Goal: Information Seeking & Learning: Learn about a topic

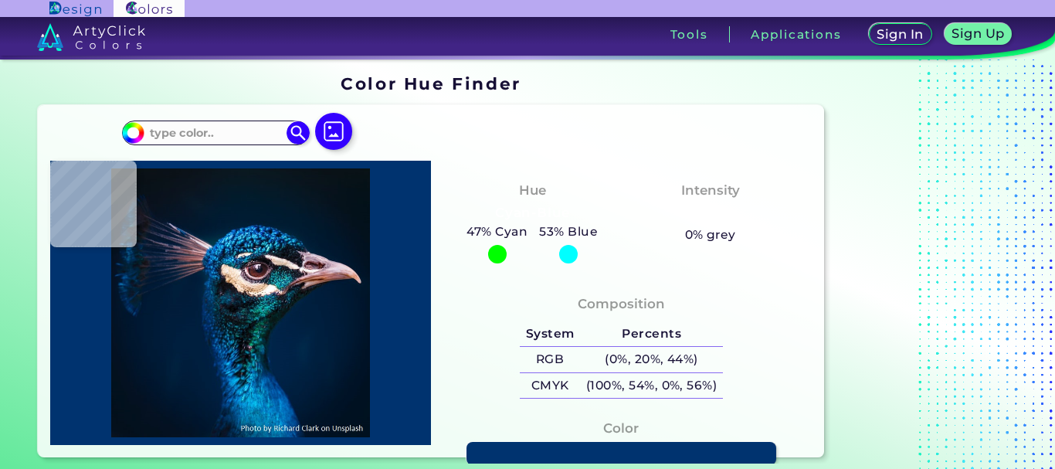
type input "#0a1720"
type input "#0A1720"
type input "#071923"
type input "#0b1821"
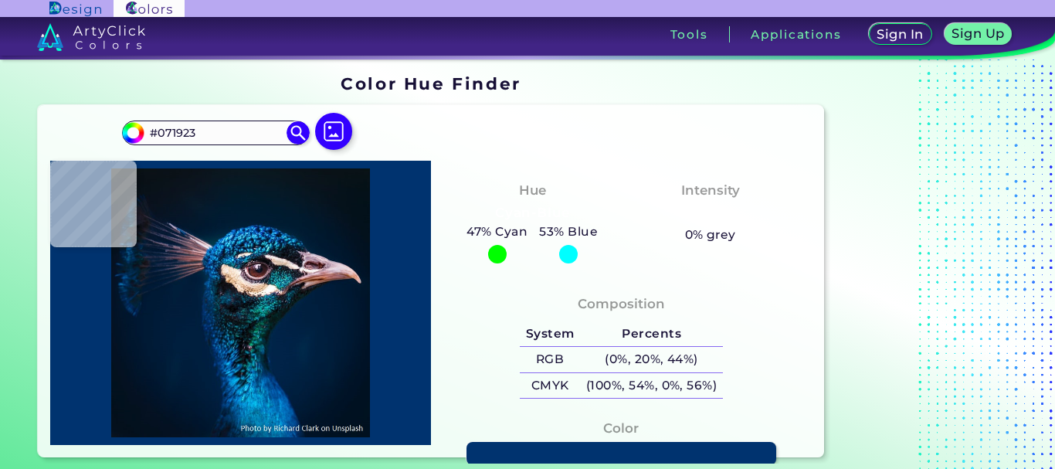
type input "#0B1821"
type input "#09181f"
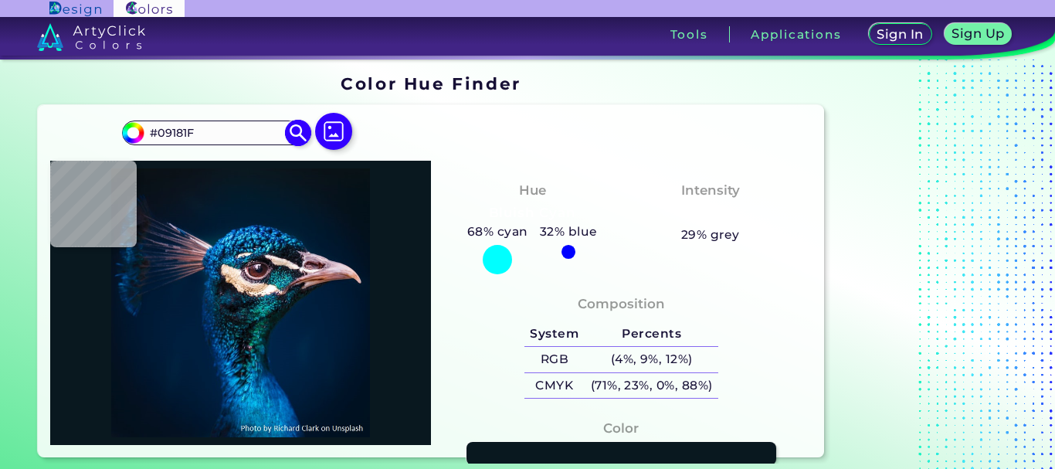
click at [306, 127] on img at bounding box center [298, 132] width 27 height 27
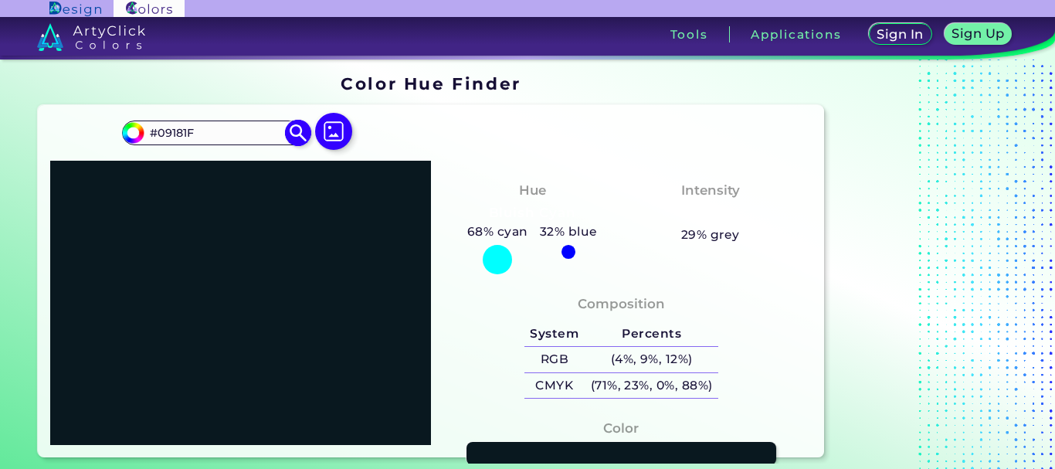
click at [196, 132] on input "#09181F" at bounding box center [216, 132] width 144 height 21
paste input "f4c3d7"
click at [158, 137] on input "#f4c3d7" at bounding box center [216, 132] width 144 height 21
click at [178, 134] on input "#F4c3d7" at bounding box center [216, 132] width 144 height 21
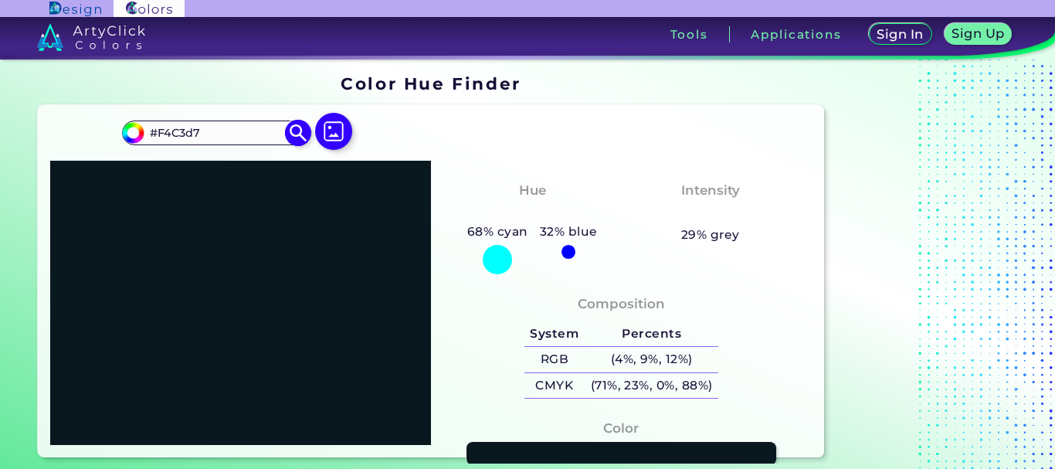
click at [188, 133] on input "#F4C3d7" at bounding box center [216, 132] width 144 height 21
type input "#F4C3D7"
type input "#f4c3d7"
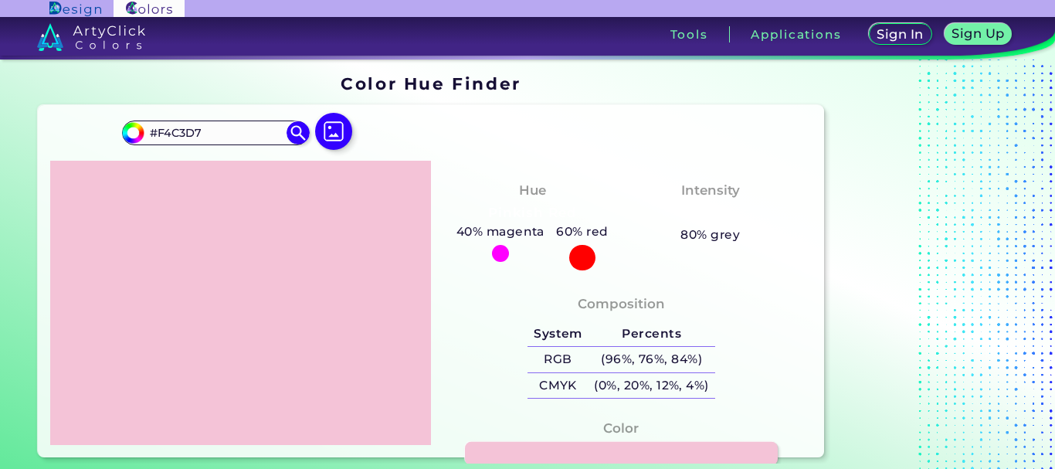
click at [560, 448] on link at bounding box center [621, 454] width 313 height 24
click at [249, 130] on input "#F4C3D7" at bounding box center [216, 132] width 144 height 21
paste input "E6A8"
type input "#E6A8D7"
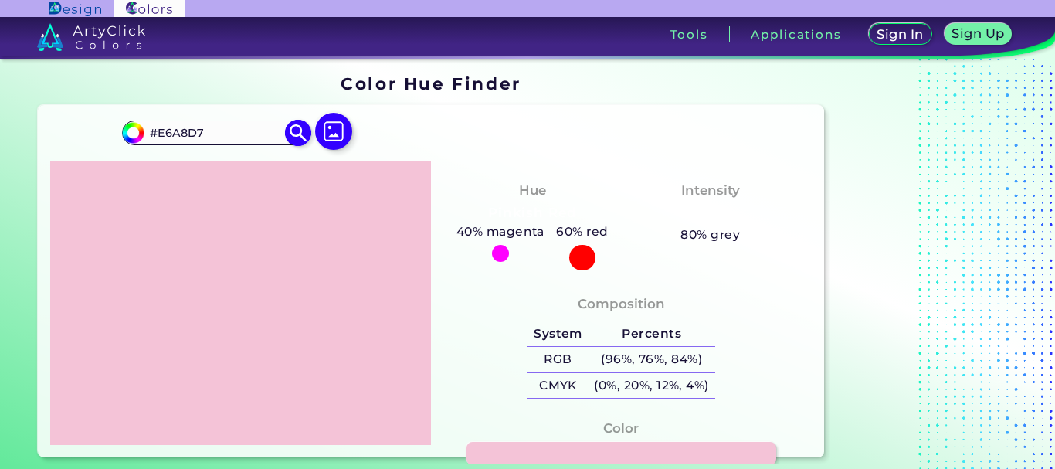
click at [303, 128] on img at bounding box center [298, 132] width 27 height 27
type input "#e6a8d7"
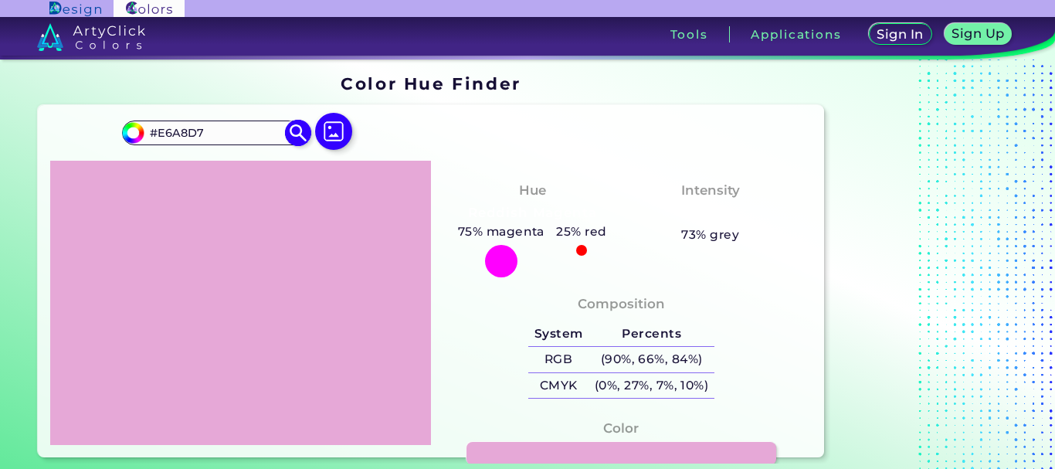
click at [292, 135] on img at bounding box center [298, 132] width 27 height 27
click at [514, 451] on link at bounding box center [621, 454] width 313 height 24
click at [225, 126] on input "#E6A8D7" at bounding box center [216, 132] width 144 height 21
paste input "FFC0CB"
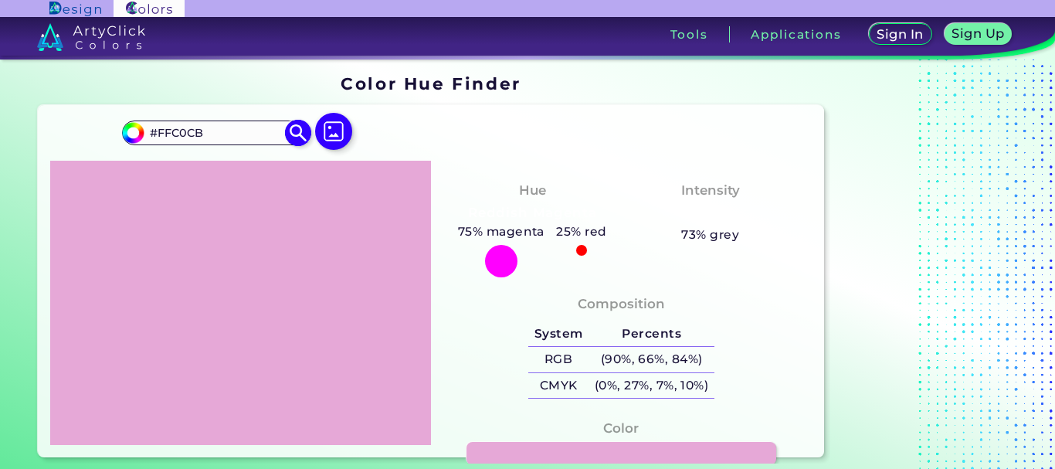
type input "#FFC0CB"
click at [291, 130] on img at bounding box center [298, 132] width 27 height 27
type input "#ffc0cb"
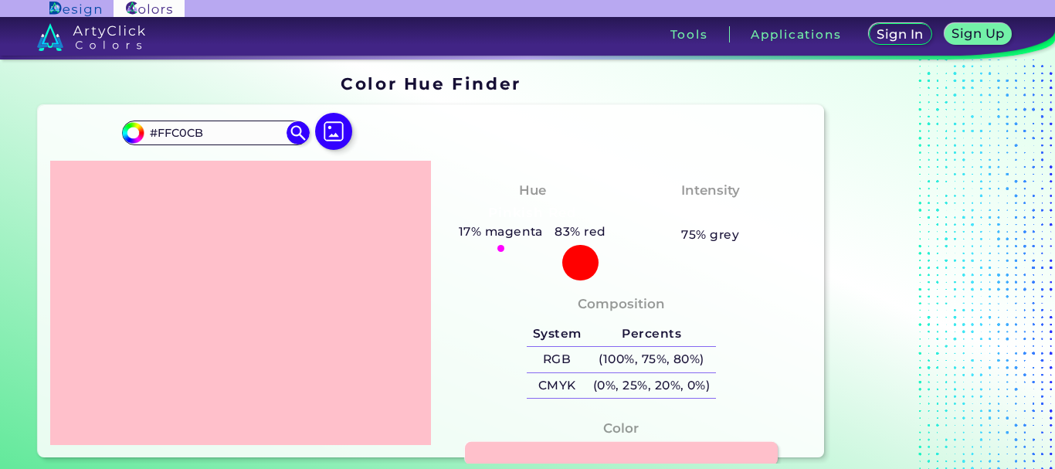
click at [550, 449] on link at bounding box center [621, 454] width 313 height 24
click at [224, 130] on input "#FFC0CB" at bounding box center [216, 132] width 144 height 21
paste input "B6C1"
type input "#FFB6C1"
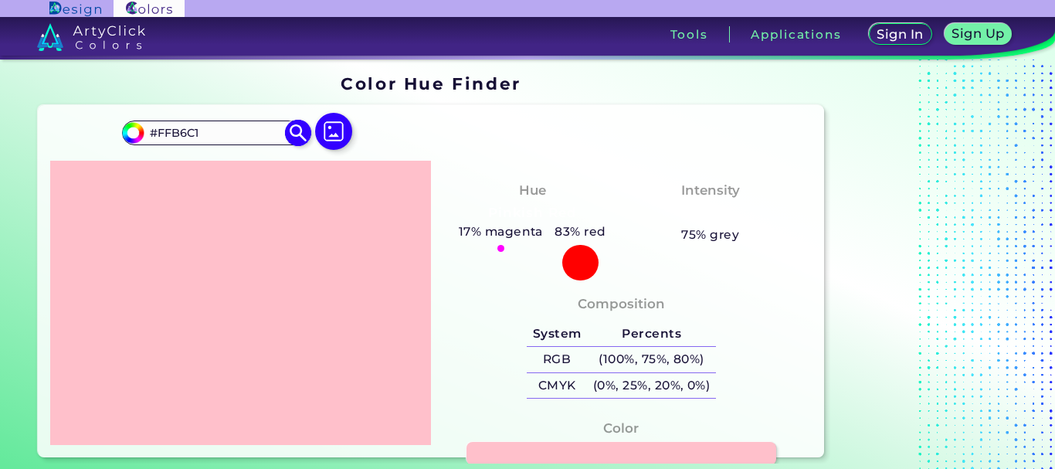
click at [296, 130] on img at bounding box center [298, 132] width 27 height 27
type input "#ffb6c1"
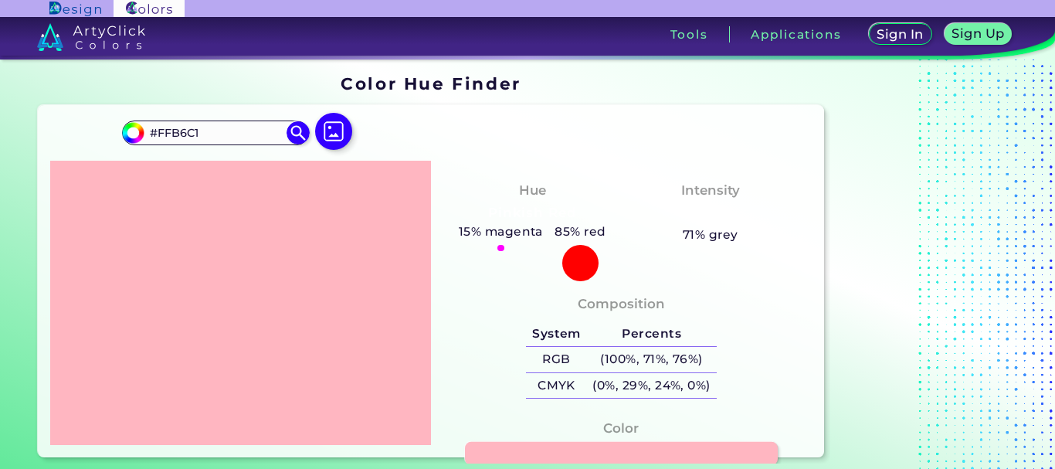
click at [537, 454] on link at bounding box center [621, 454] width 313 height 24
click at [198, 135] on input "#FFB6C1" at bounding box center [216, 132] width 144 height 21
click at [199, 135] on input "#FFB6C1" at bounding box center [216, 132] width 144 height 21
paste input "8BF"
type input "#FFB8BF"
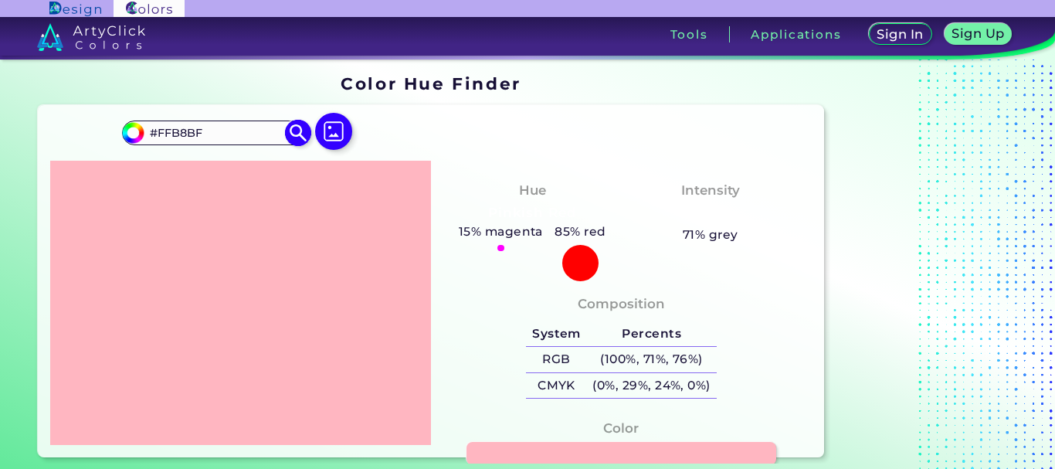
click at [298, 128] on img at bounding box center [298, 132] width 27 height 27
type input "#ffb8bf"
click at [462, 235] on h5 "10% magenta" at bounding box center [500, 232] width 97 height 20
click at [229, 128] on input "#FFB8BF" at bounding box center [216, 132] width 144 height 21
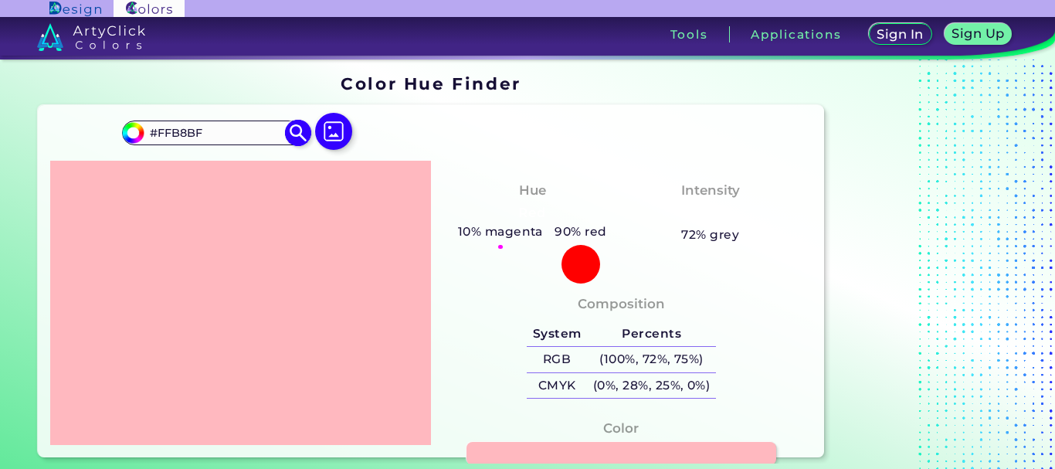
paste input "CCCB"
type input "#FFCCCB"
type input "#ffcccb"
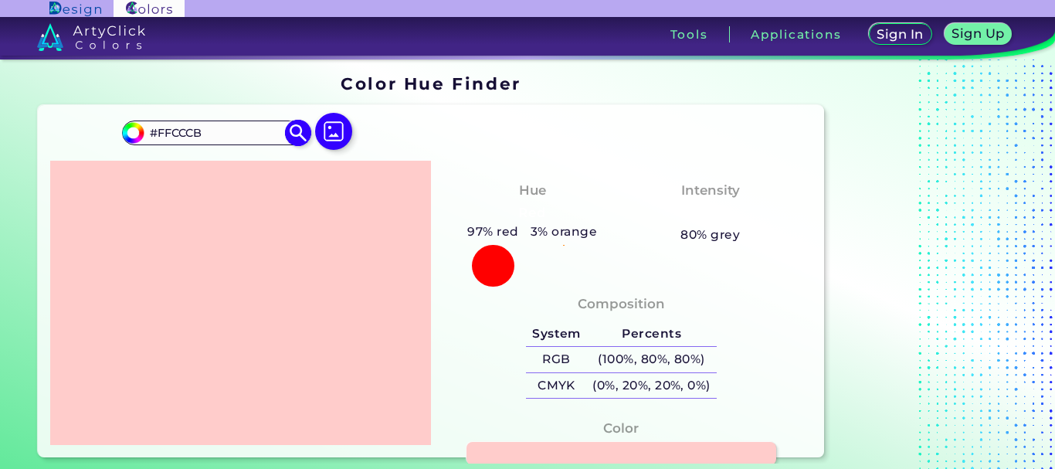
click at [222, 130] on input "#FFCCCB" at bounding box center [216, 132] width 144 height 21
paste input "7CAC9"
type input "#F7CAC9"
type input "#f7cac9"
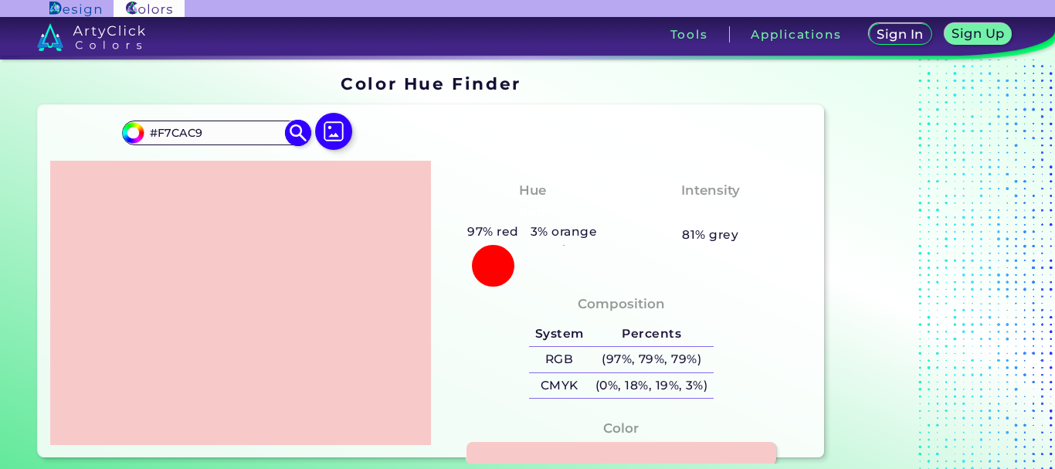
click at [233, 130] on input "#F7CAC9" at bounding box center [216, 132] width 144 height 21
paste input "6C6BD"
type input "#F6C6BD"
type input "#f6c6bd"
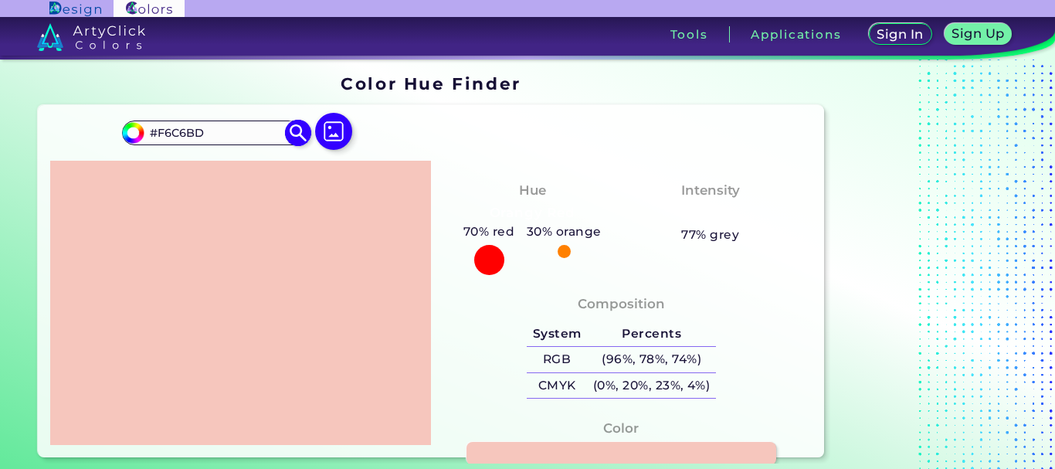
click at [227, 125] on input "#F6C6BD" at bounding box center [216, 132] width 144 height 21
paste input "BBBB9"
type input "#FBBBB9"
click at [298, 137] on img at bounding box center [298, 132] width 27 height 27
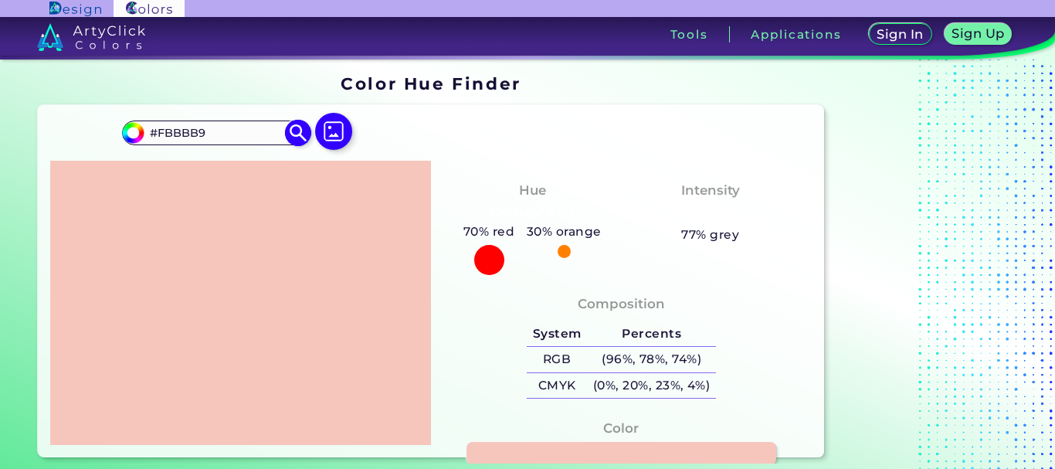
type input "#fbbbb9"
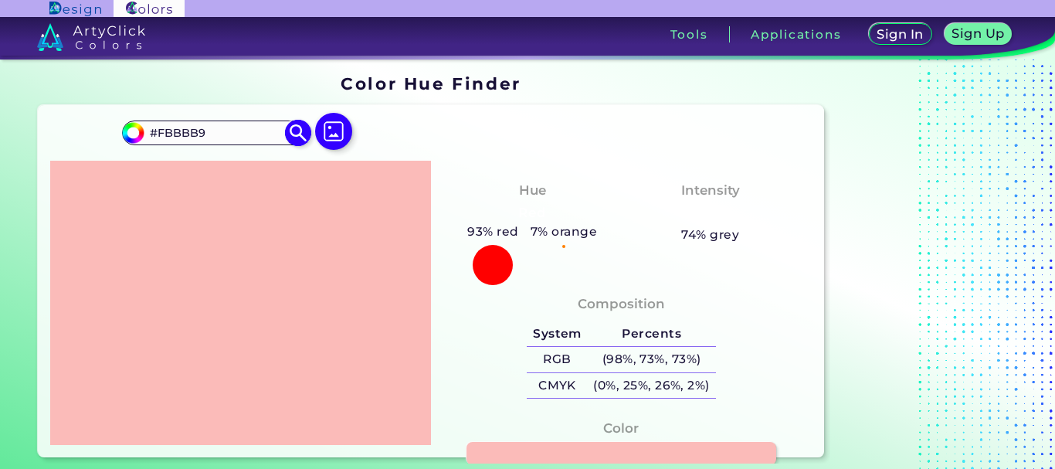
click at [238, 130] on input "#FBBBB9" at bounding box center [216, 132] width 144 height 21
paste input "FB8BF"
type input "#FFB8BF"
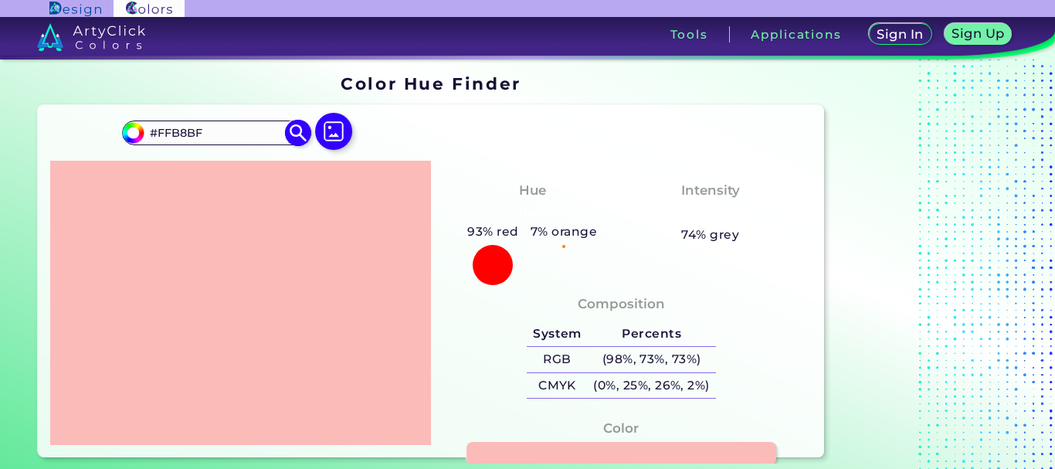
click at [287, 136] on img at bounding box center [298, 132] width 27 height 27
type input "#ffb8bf"
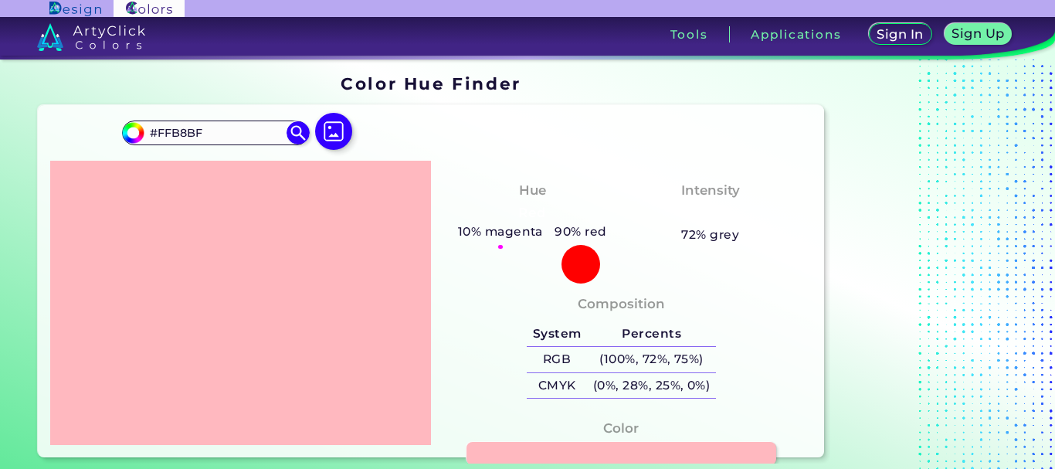
click at [493, 224] on h5 "10% magenta" at bounding box center [500, 232] width 97 height 20
click at [219, 137] on input "#FFB8BF" at bounding box center [216, 132] width 144 height 21
paste input "2D0"
type input "#FFB2D0"
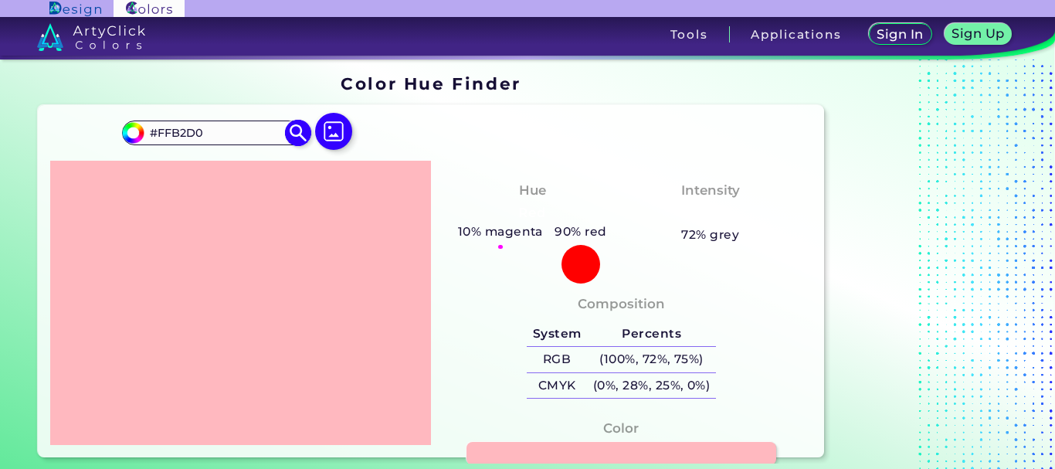
click at [298, 127] on img at bounding box center [298, 132] width 27 height 27
type input "#ffb2d0"
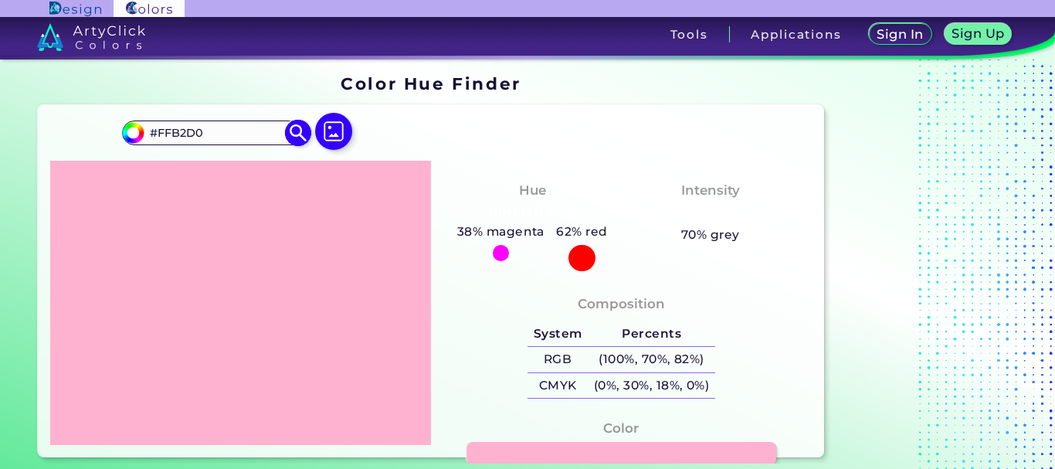
click at [242, 127] on input "#FFB2D0" at bounding box center [216, 132] width 144 height 21
paste input "AAFBE"
type input "#FAAFBE"
click at [296, 135] on img at bounding box center [298, 132] width 27 height 27
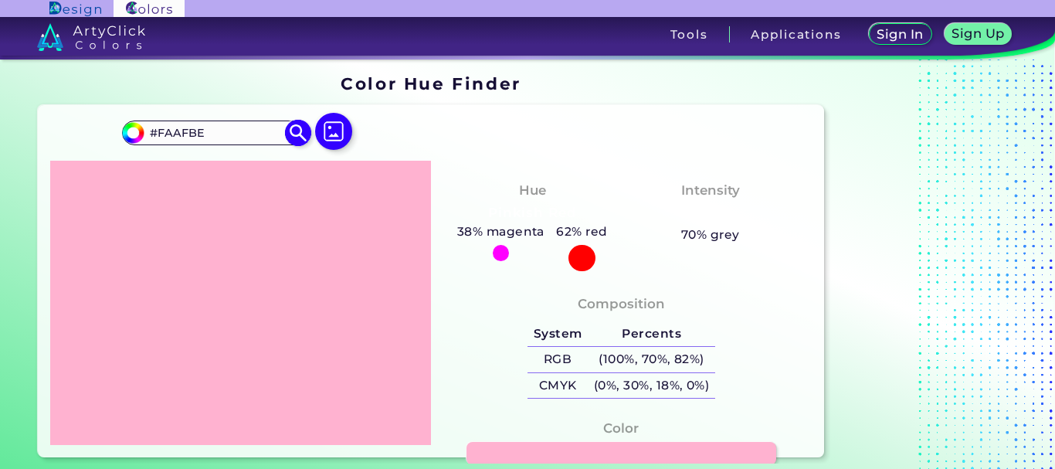
type input "#faafbe"
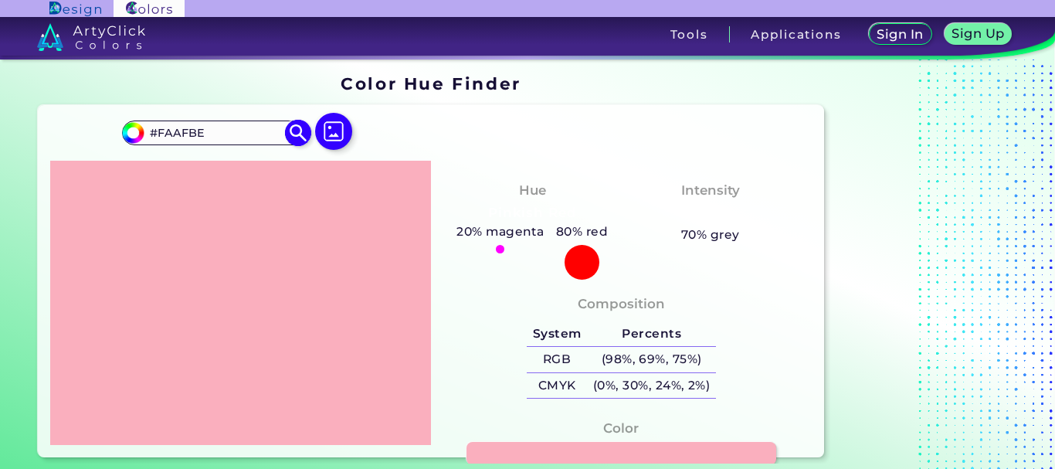
click at [213, 122] on input "#FAAFBE" at bounding box center [216, 132] width 144 height 21
click at [213, 125] on input "#FAAFBE" at bounding box center [216, 132] width 144 height 21
paste input "A"
type input "#FAAFBA"
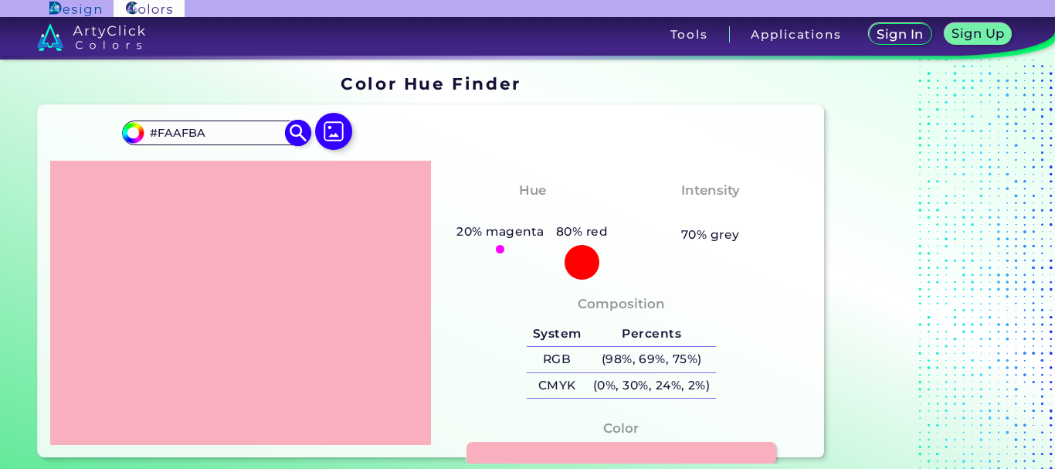
click at [299, 133] on img at bounding box center [298, 132] width 27 height 27
type input "#faafba"
click at [230, 133] on input "#FAAFBA" at bounding box center [216, 132] width 144 height 21
paste input "9A7B0"
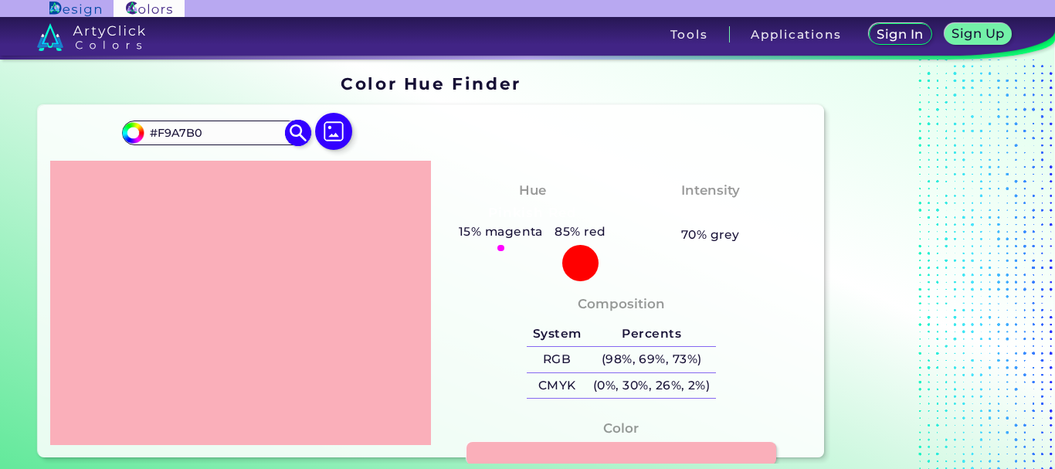
type input "#F9A7B0"
click at [291, 128] on img at bounding box center [298, 132] width 27 height 27
type input "#f9a7b0"
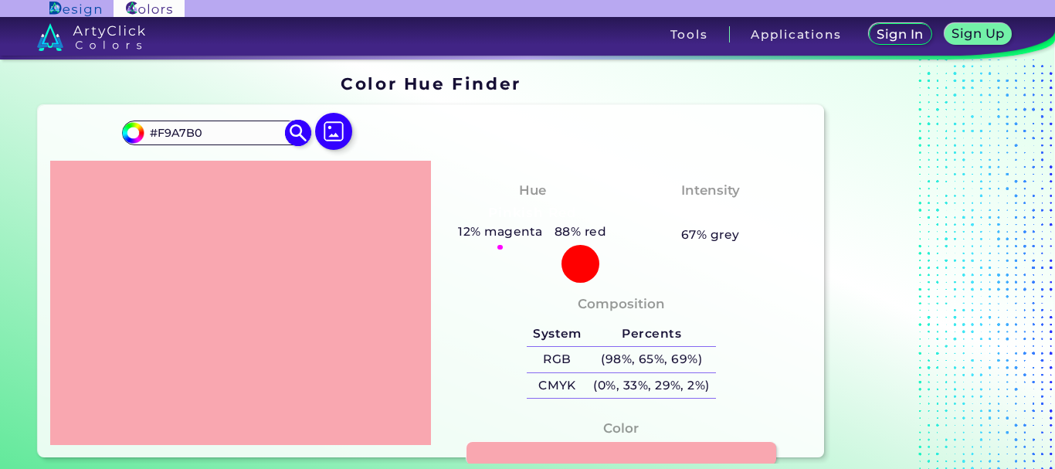
click at [242, 126] on input "#F9A7B0" at bounding box center [216, 132] width 144 height 21
paste input "FB8BF"
type input "#FFB8BF"
click at [292, 128] on img at bounding box center [298, 132] width 27 height 27
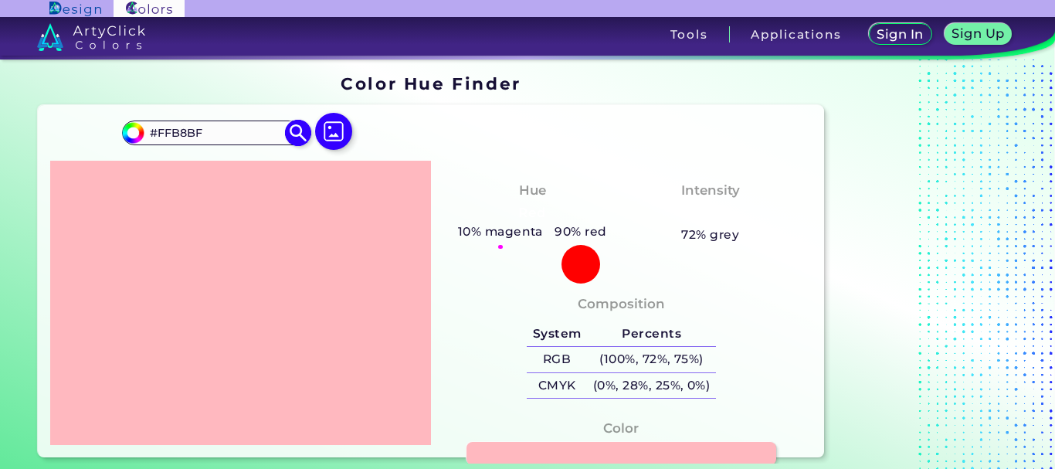
type input "#ffb8bf"
click at [210, 130] on input "#FFB8BF" at bounding box center [216, 132] width 144 height 21
paste input "2D0"
type input "#FFB2D0"
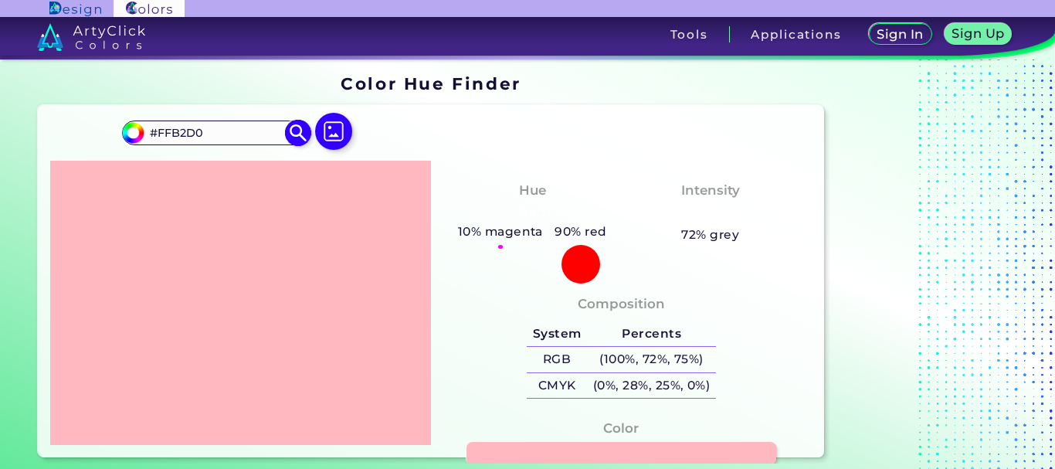
click at [296, 131] on img at bounding box center [298, 132] width 27 height 27
type input "#ffb2d0"
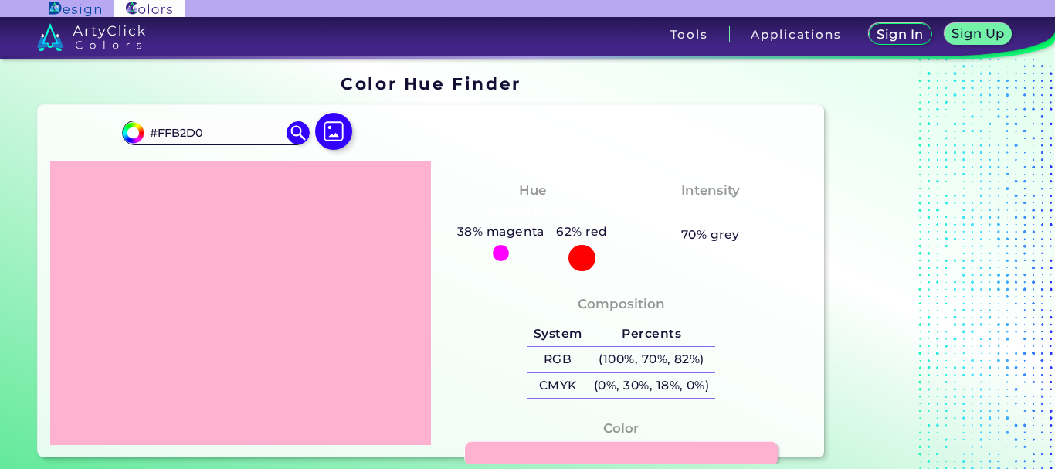
click at [482, 448] on link at bounding box center [621, 454] width 313 height 24
click at [197, 131] on input "#FFB2D0" at bounding box center [216, 132] width 144 height 21
paste input "#FFDDF4"
click at [164, 132] on input "##FFDDF4" at bounding box center [216, 132] width 144 height 21
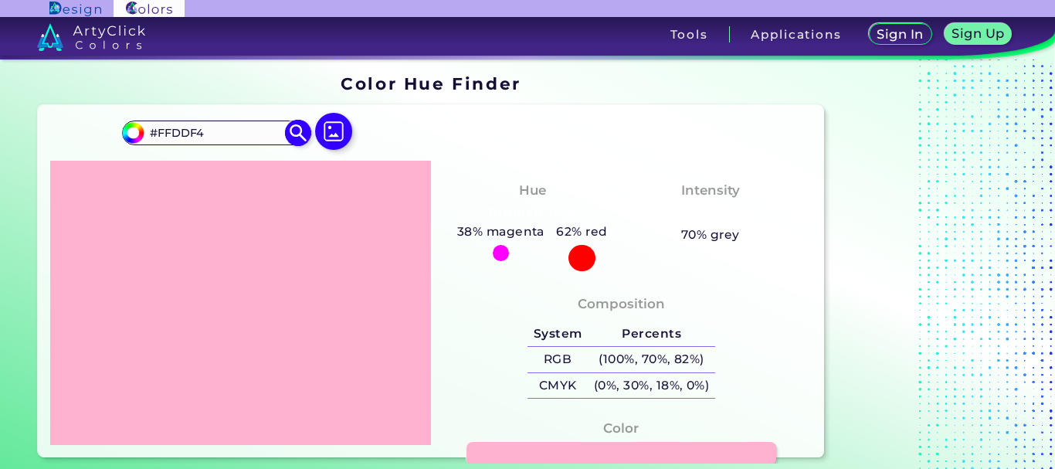
type input "#FFDDF4"
type input "#ffddf4"
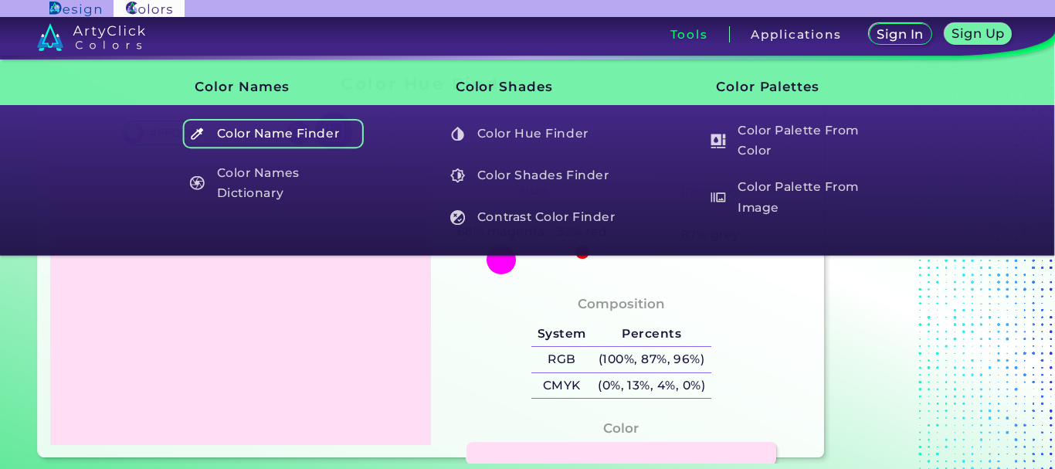
click at [266, 124] on h5 "Color Name Finder" at bounding box center [272, 133] width 181 height 29
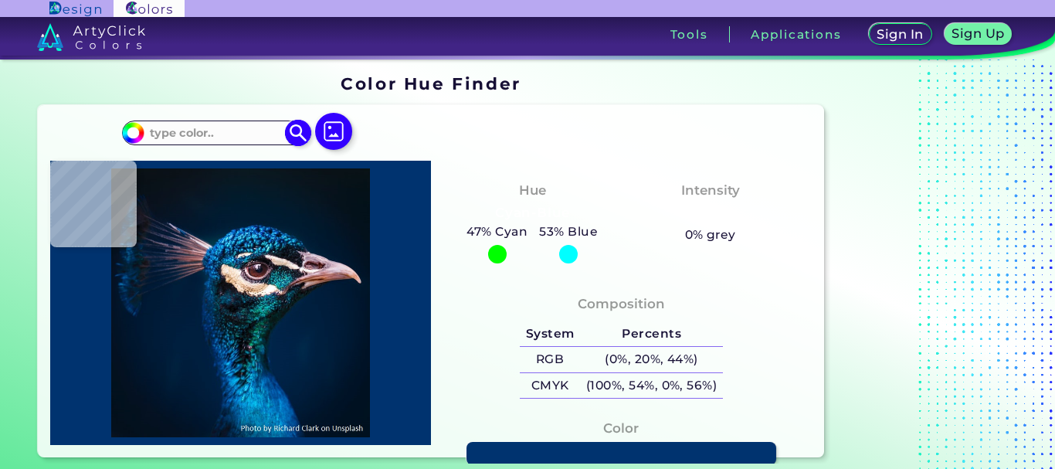
click at [293, 130] on img at bounding box center [298, 132] width 27 height 27
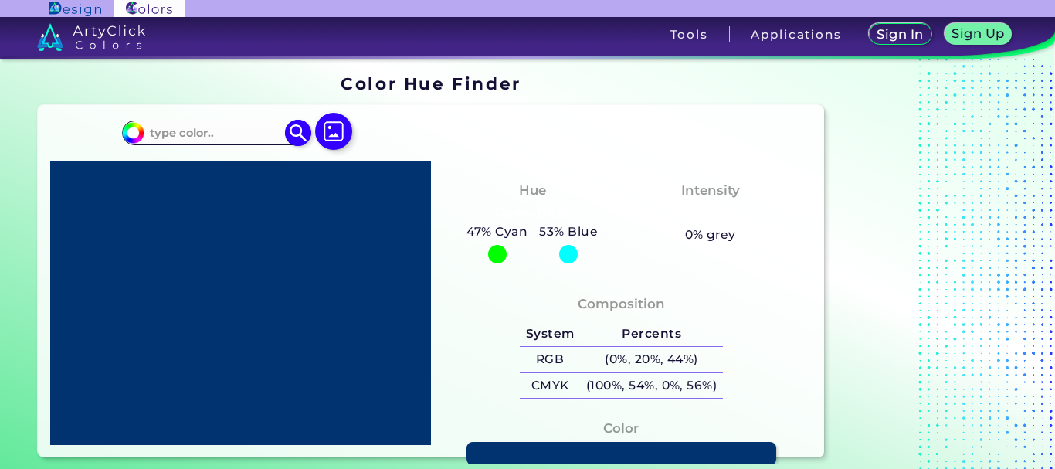
click at [240, 139] on input at bounding box center [216, 132] width 144 height 21
drag, startPoint x: 240, startPoint y: 139, endPoint x: 157, endPoint y: 229, distance: 121.8
click at [157, 229] on div at bounding box center [240, 303] width 381 height 284
click at [208, 164] on div at bounding box center [240, 303] width 381 height 284
click at [222, 244] on div at bounding box center [240, 303] width 381 height 284
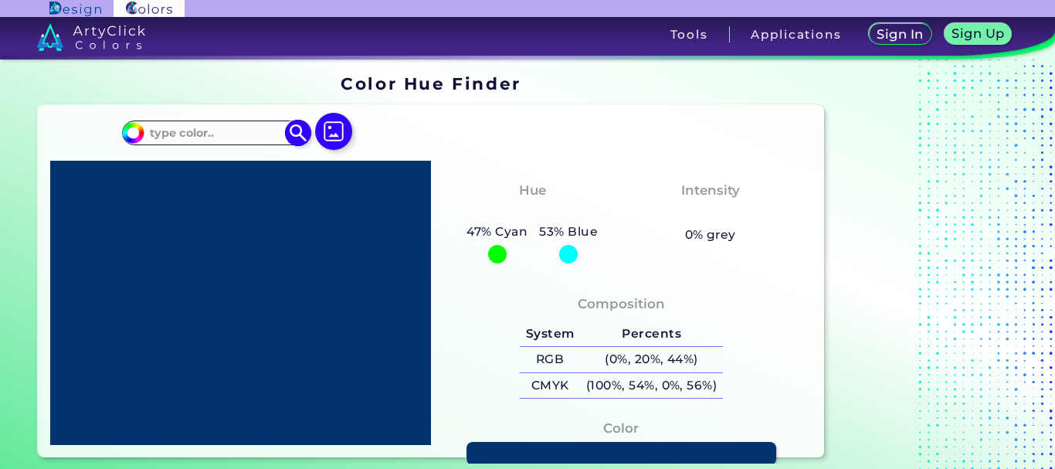
click at [215, 132] on input at bounding box center [216, 132] width 144 height 21
paste input "E7A1B0"
type input "#E7A1B0"
type input "#e7a1b0"
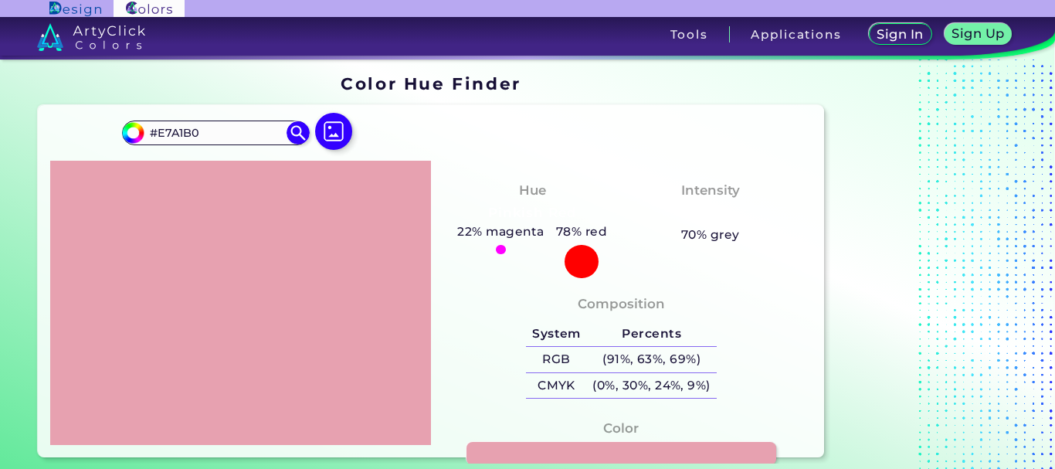
click at [222, 117] on div "#e7a1b0 #E7A1B0 Acadia ◉ Acid Green ◉ Aero Blue ◉ Alabaster ◉ Albescent White ◉…" at bounding box center [240, 138] width 236 height 43
click at [218, 118] on div "#e7a1b0 #E7A1B0 Acadia ◉ Acid Green ◉ Aero Blue ◉ Alabaster ◉ Albescent White ◉…" at bounding box center [240, 138] width 236 height 43
click at [211, 127] on input "#E7A1B0" at bounding box center [216, 132] width 144 height 21
paste input "F778A1"
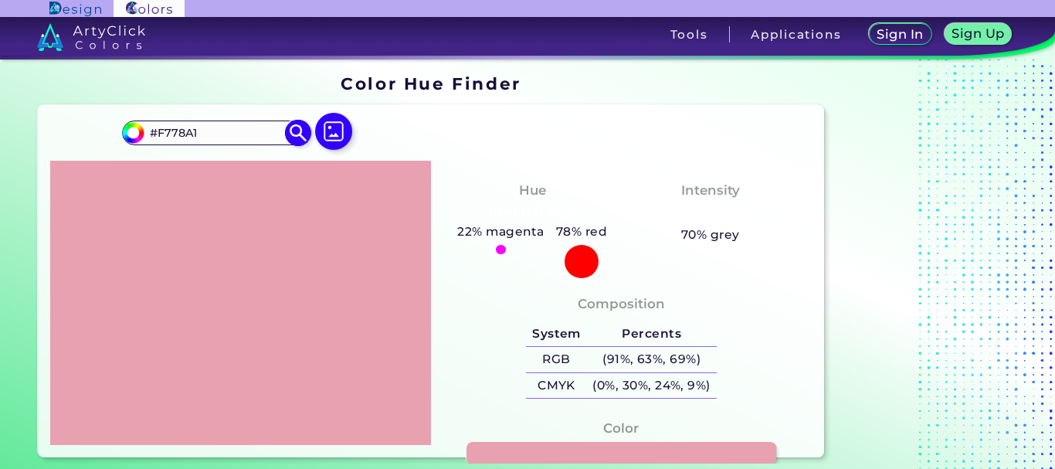
type input "#F778A1"
click at [300, 138] on img at bounding box center [298, 132] width 27 height 27
type input "#f778a1"
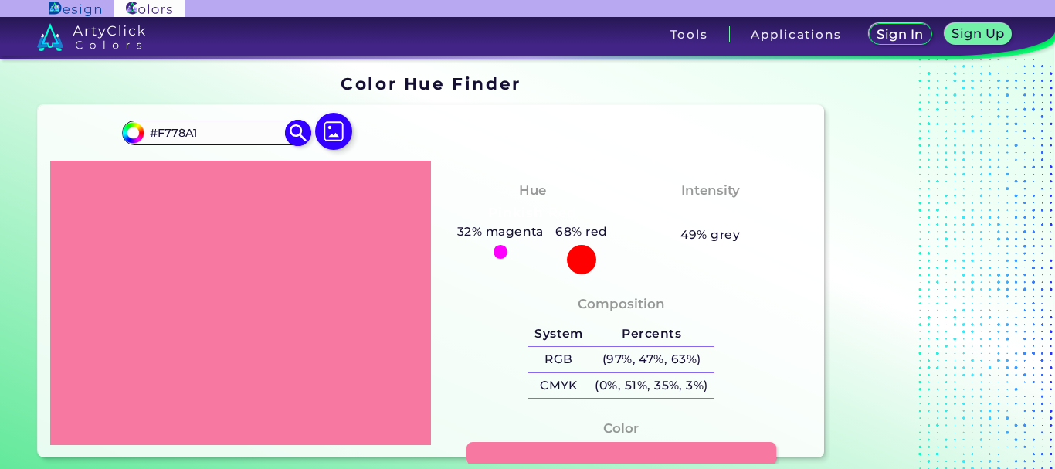
click at [239, 137] on input "#F778A1" at bounding box center [216, 132] width 144 height 21
paste input "E5788F"
type input "#E5788F"
click at [301, 135] on img at bounding box center [298, 132] width 27 height 27
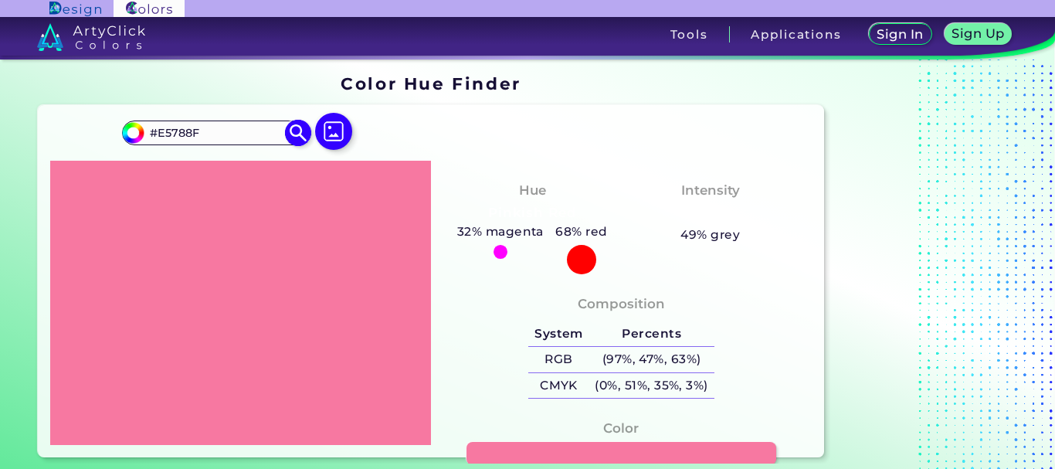
type input "#e5788f"
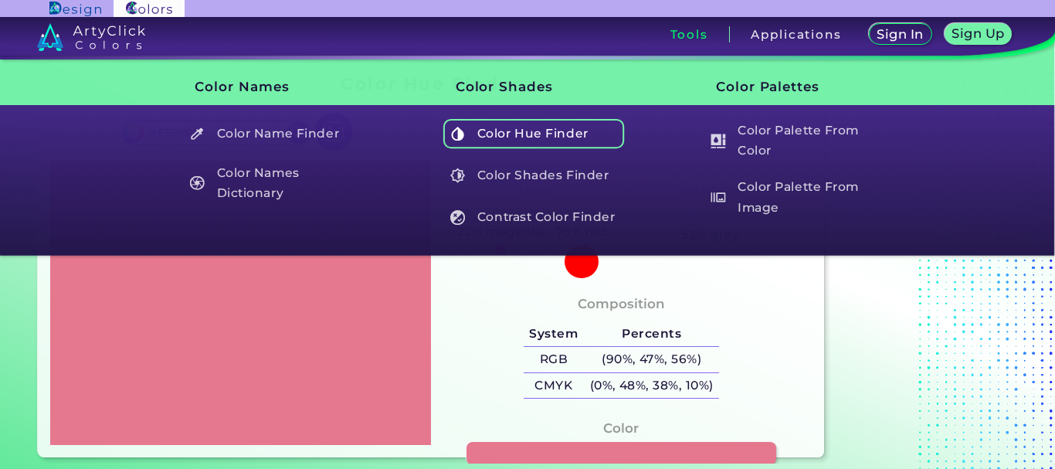
click at [511, 139] on h5 "Color Hue Finder" at bounding box center [533, 133] width 181 height 29
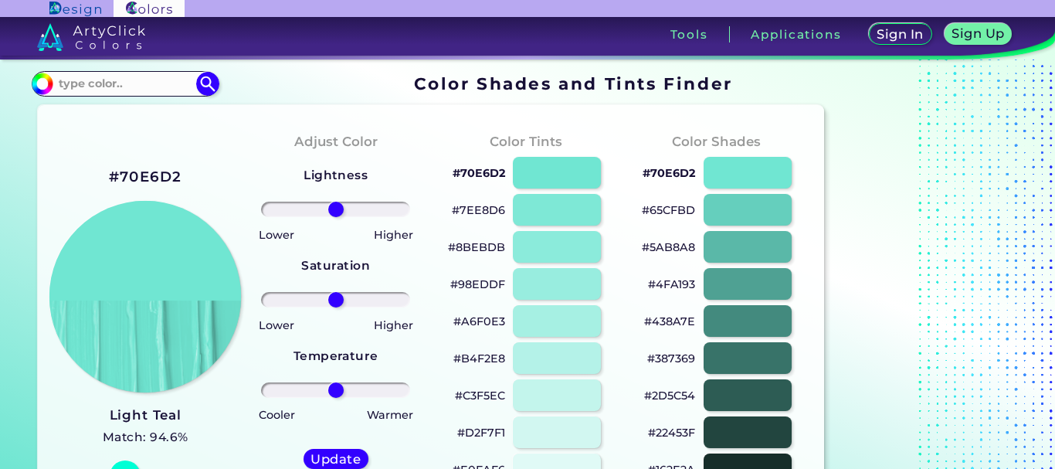
scroll to position [232, 0]
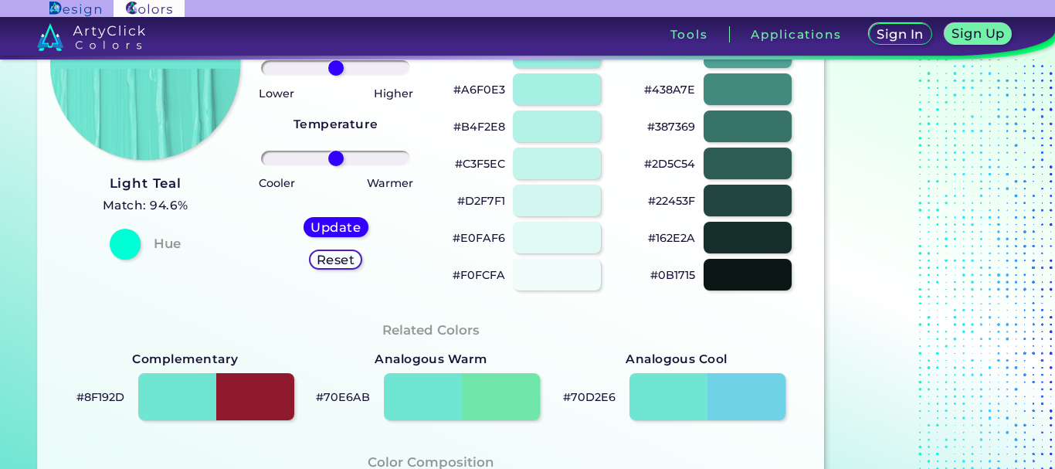
click at [323, 259] on h5 "Reset" at bounding box center [335, 260] width 35 height 12
click at [349, 228] on h5 "Update" at bounding box center [335, 228] width 45 height 12
type input "#70e6d2"
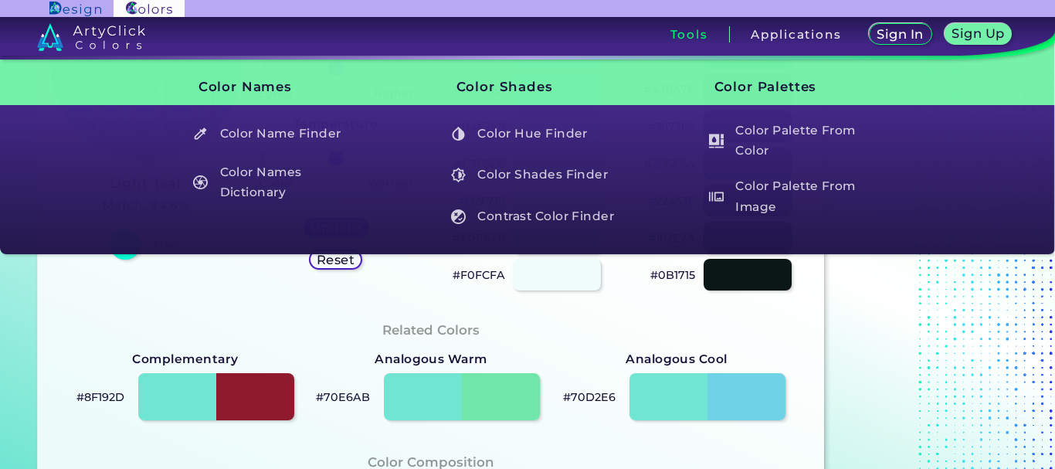
click at [673, 29] on h3 "Tools" at bounding box center [689, 35] width 38 height 12
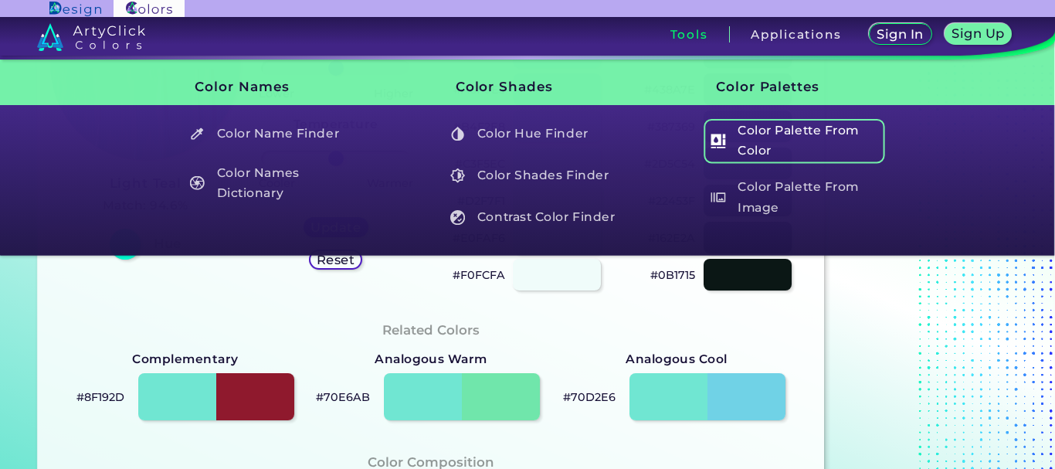
click at [784, 153] on h5 "Color Palette From Color" at bounding box center [793, 141] width 181 height 44
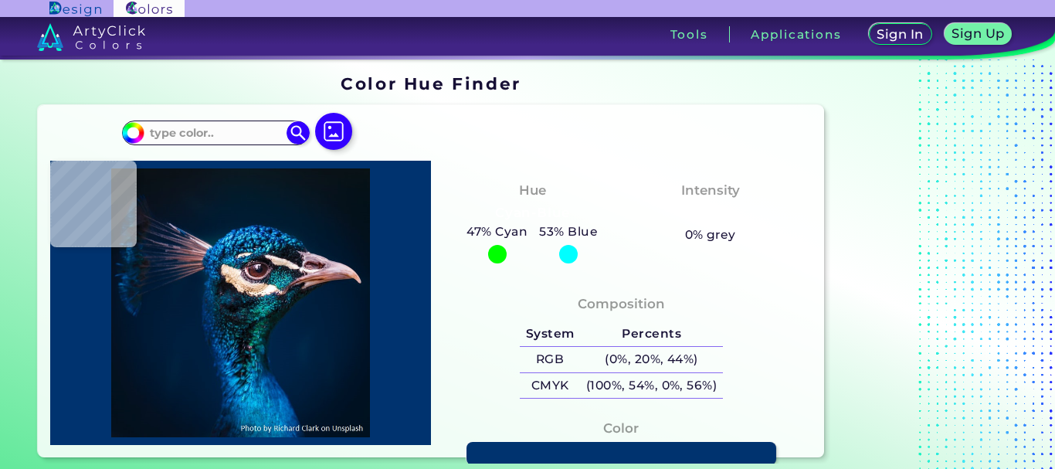
type input "#1a2f3c"
type input "#1A2F3C"
type input "#306b74"
type input "#306B74"
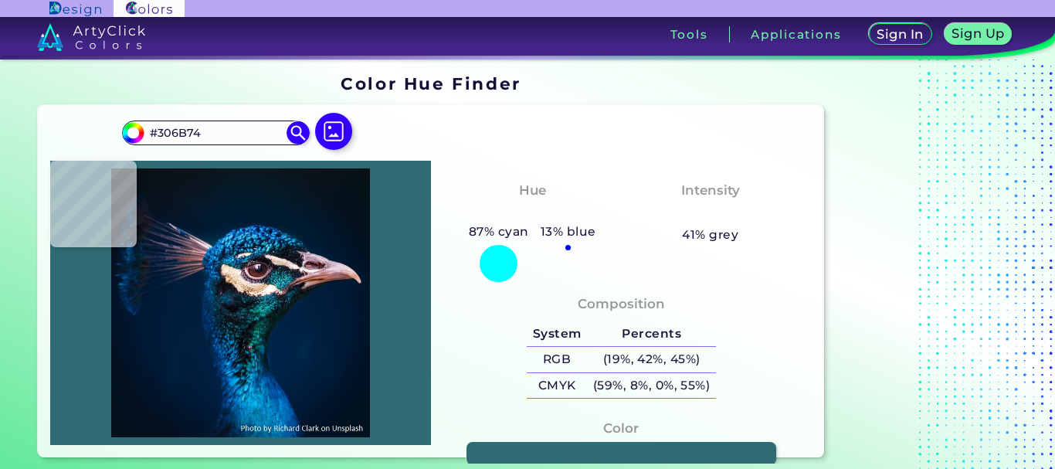
type input "#01464b"
type input "#01464B"
type input "#0a4e64"
type input "#0A4E64"
type input "#2e3f4e"
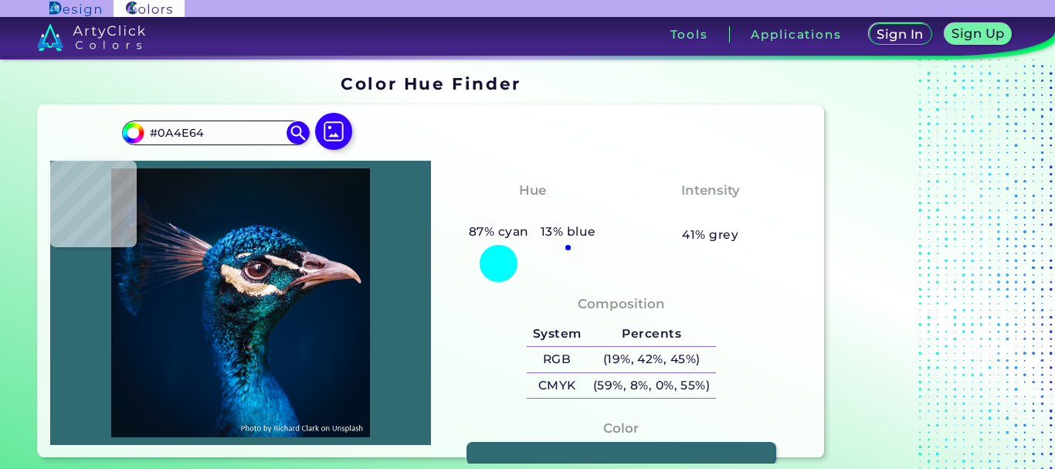
type input "#2E3F4E"
type input "#181c27"
type input "#181C27"
type input "#232d37"
type input "#232D37"
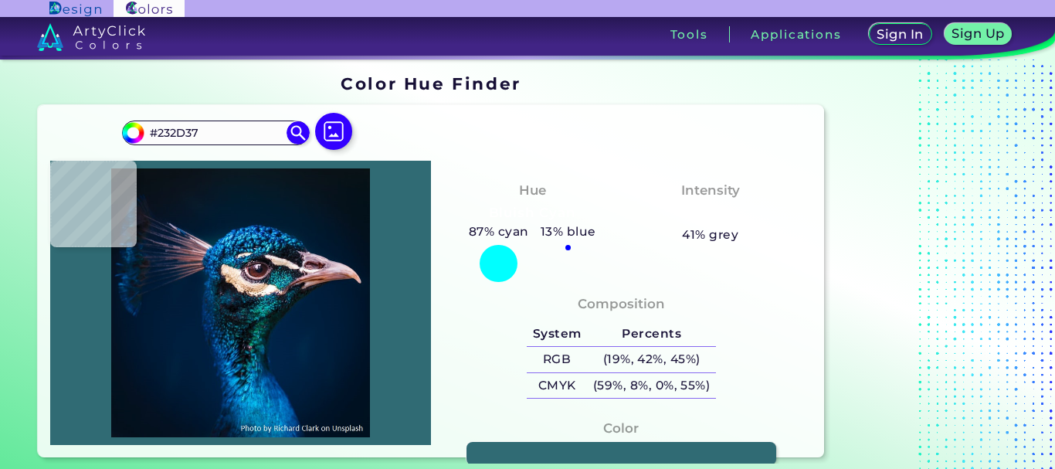
type input "#56505d"
type input "#56505D"
type input "#b49697"
type input "#B49697"
type input "#f6f9f6"
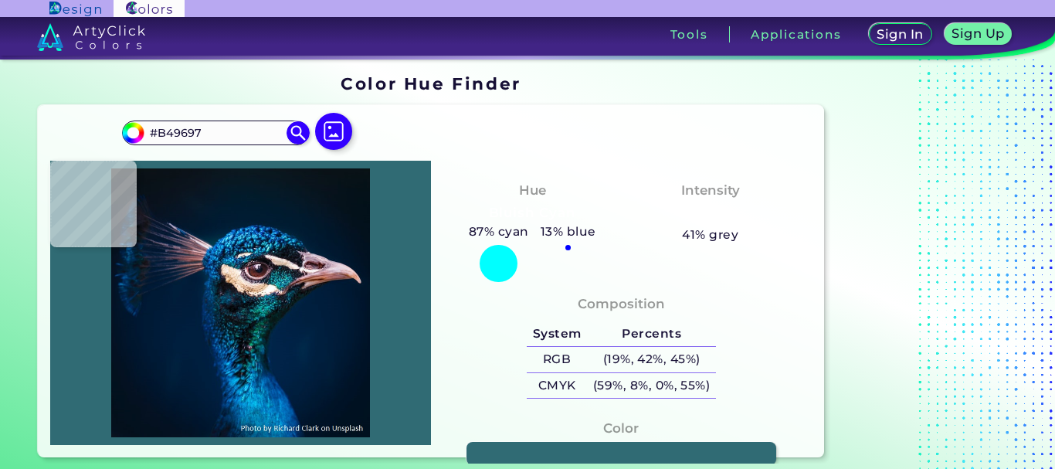
type input "#F6F9F6"
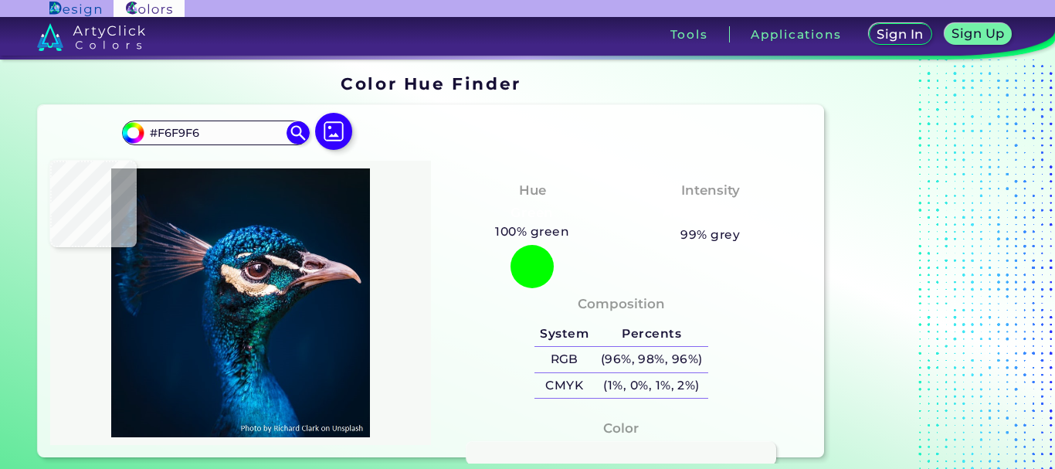
type input "#e9c7cd"
type input "#E9C7CD"
type input "#b88a92"
type input "#B88A92"
type input "#644052"
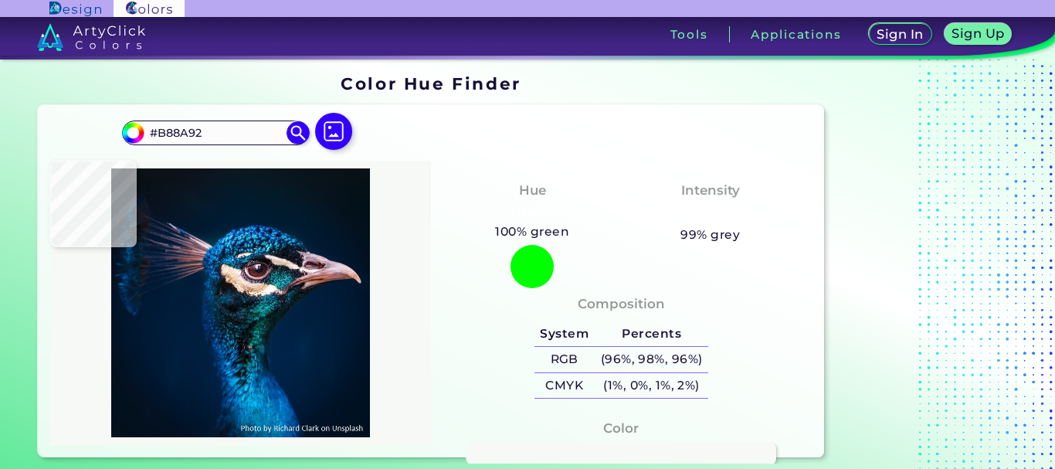
type input "#644052"
type input "#43191b"
type input "#43191B"
type input "#bda1b0"
type input "#BDA1B0"
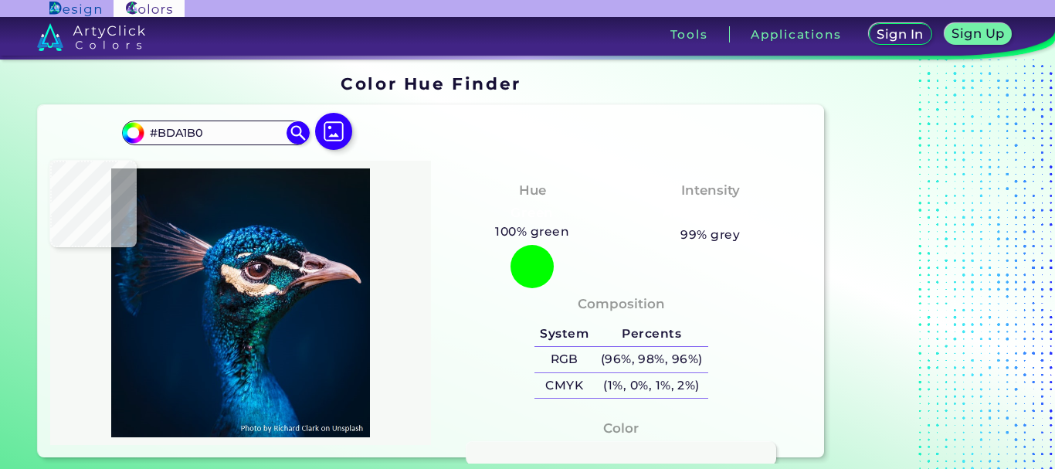
type input "#d0bac8"
type input "#D0BAC8"
type input "#112039"
type input "#031731"
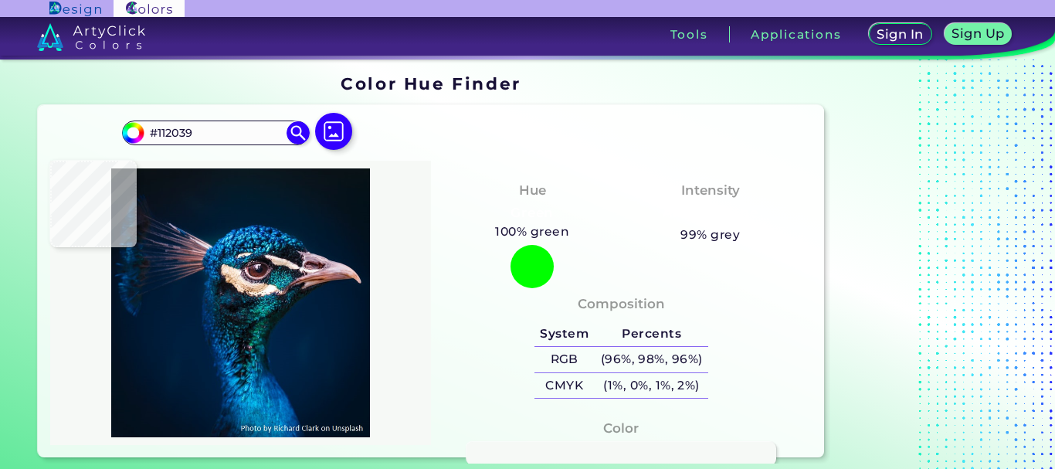
type input "#031731"
type input "#021c36"
type input "#021C36"
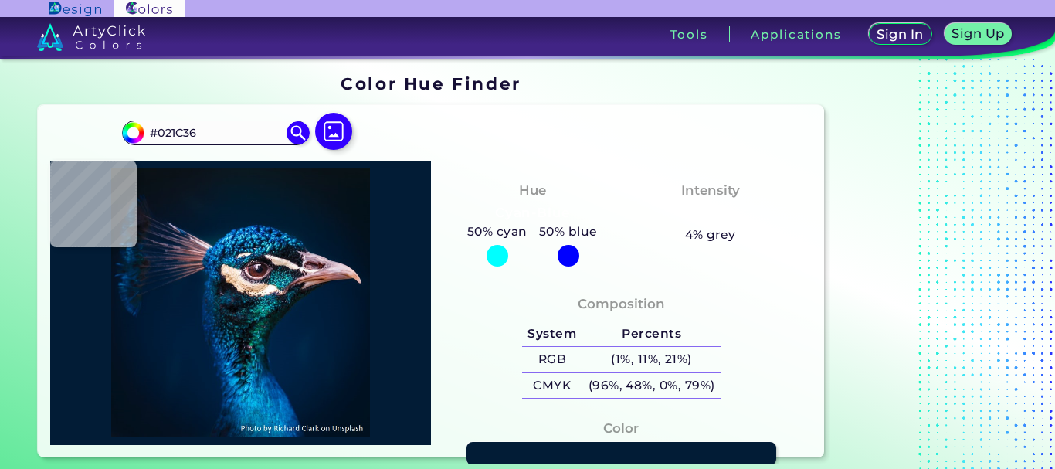
type input "#011b34"
type input "#011B34"
type input "#011b32"
type input "#011B32"
type input "#001931"
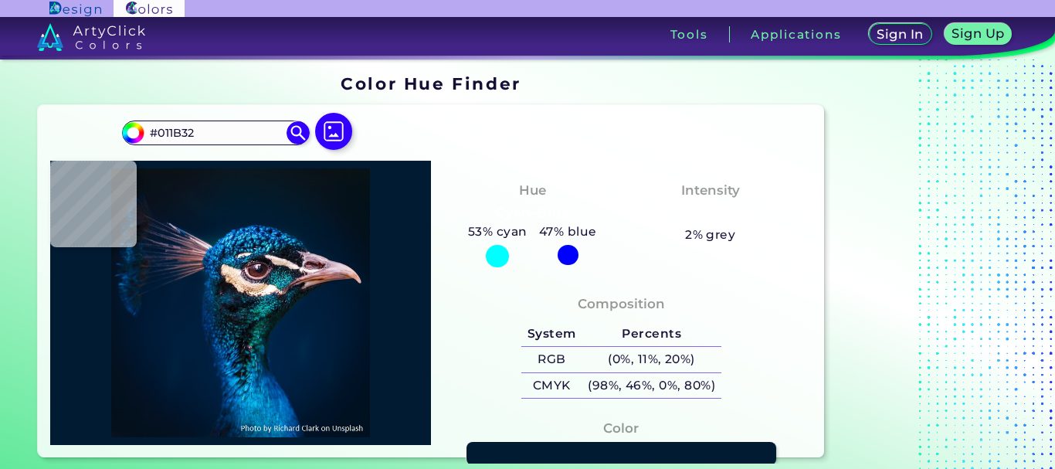
type input "#001931"
type input "#00182f"
type input "#00182F"
type input "#001a31"
type input "#001A31"
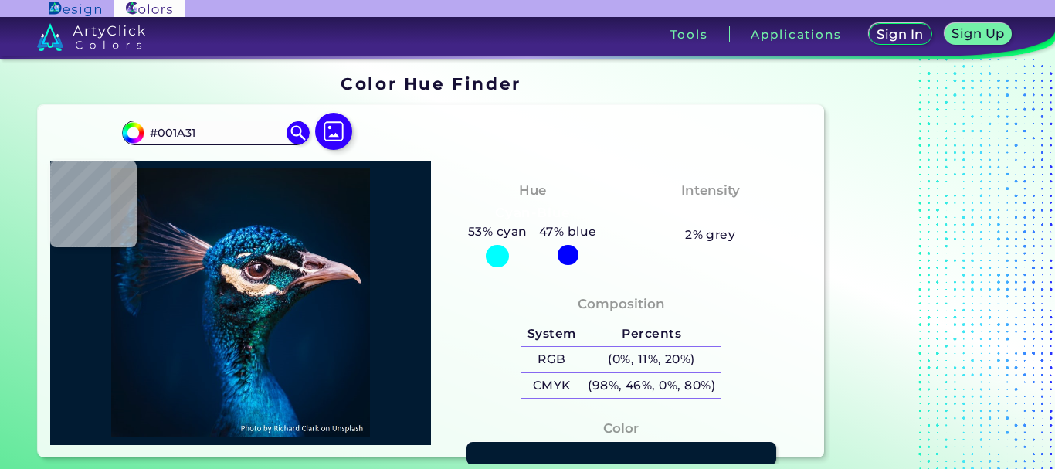
type input "#001830"
type input "#001931"
type input "#001b30"
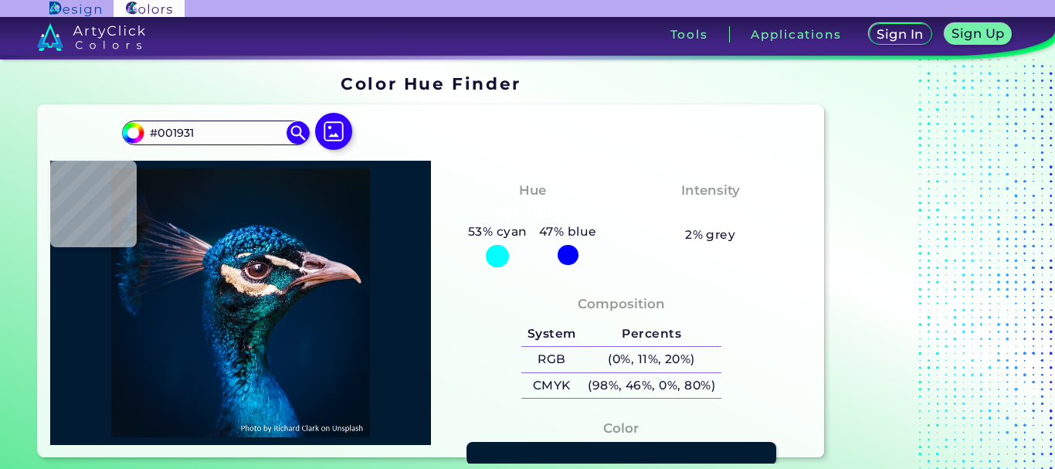
type input "#001B30"
click at [310, 232] on img at bounding box center [240, 302] width 365 height 269
click at [283, 132] on input "#001B30" at bounding box center [216, 132] width 144 height 21
click at [293, 130] on img at bounding box center [298, 132] width 27 height 27
